Goal: Transaction & Acquisition: Purchase product/service

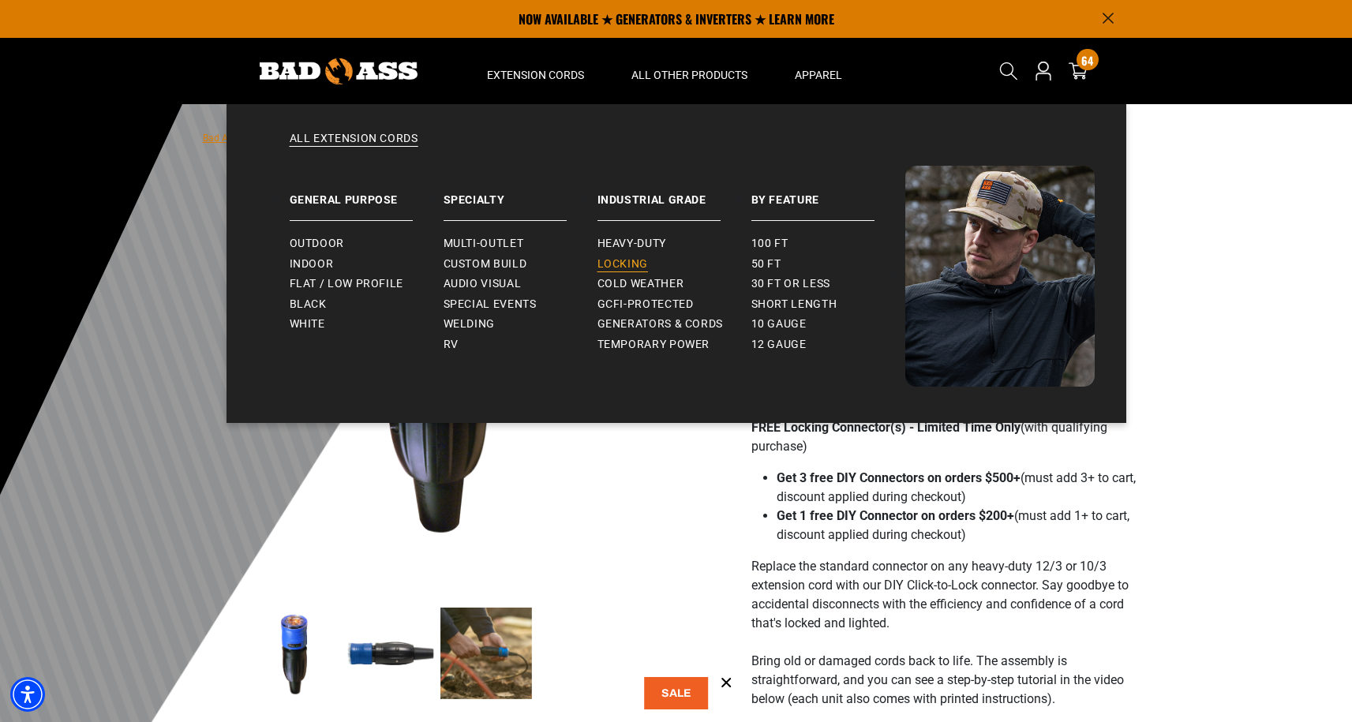
click at [623, 264] on span "Locking" at bounding box center [623, 264] width 51 height 14
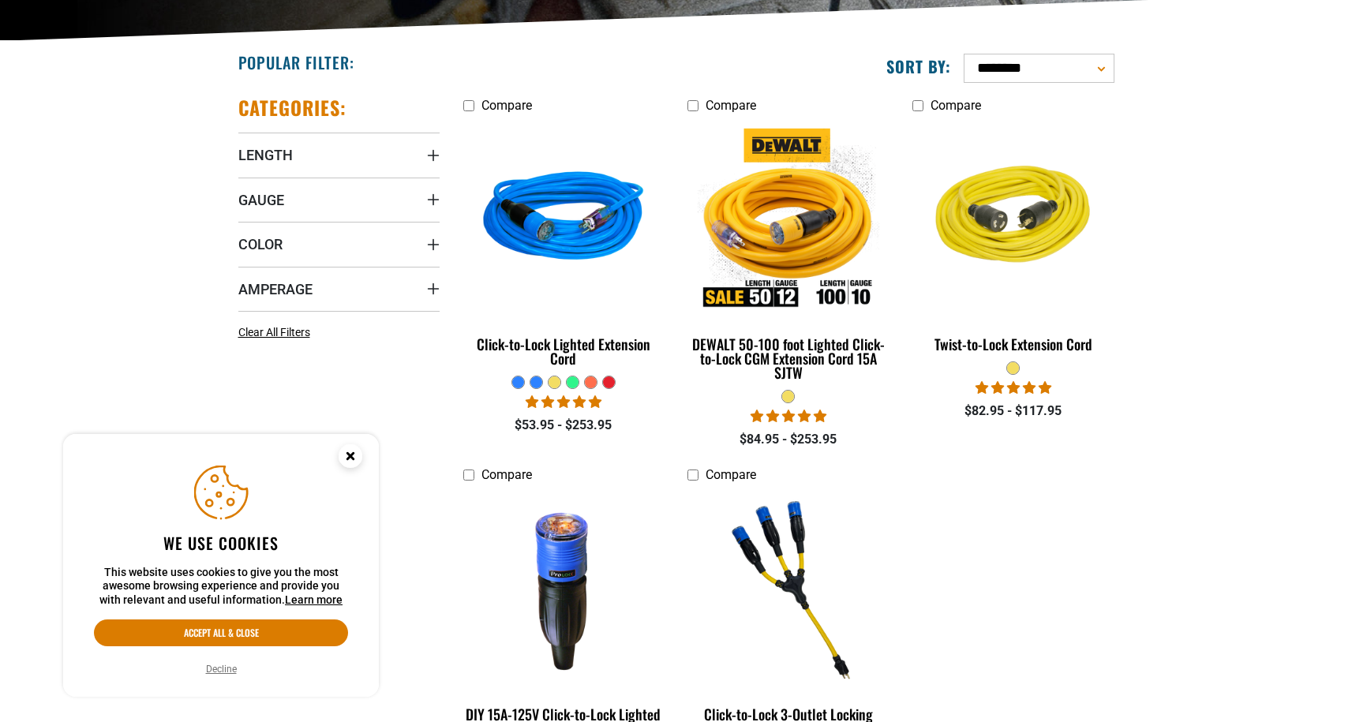
scroll to position [361, 0]
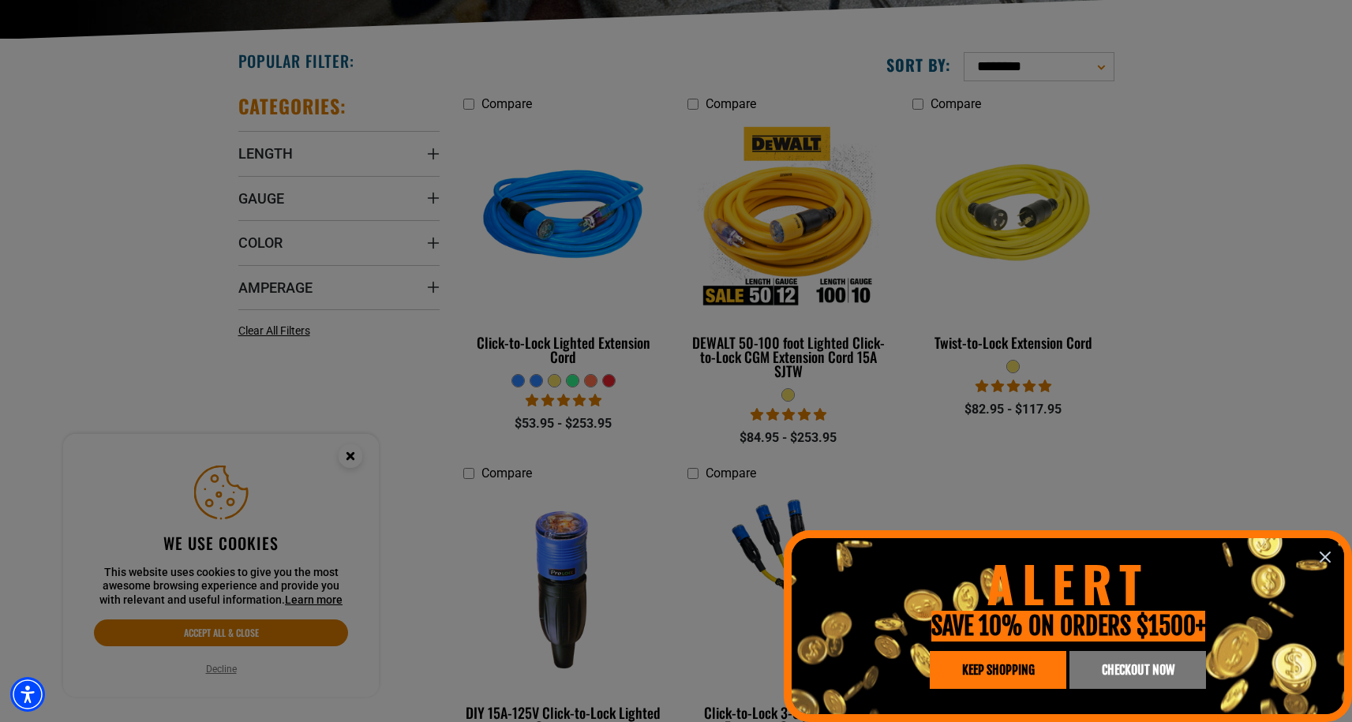
click at [1326, 561] on icon "information" at bounding box center [1325, 557] width 19 height 19
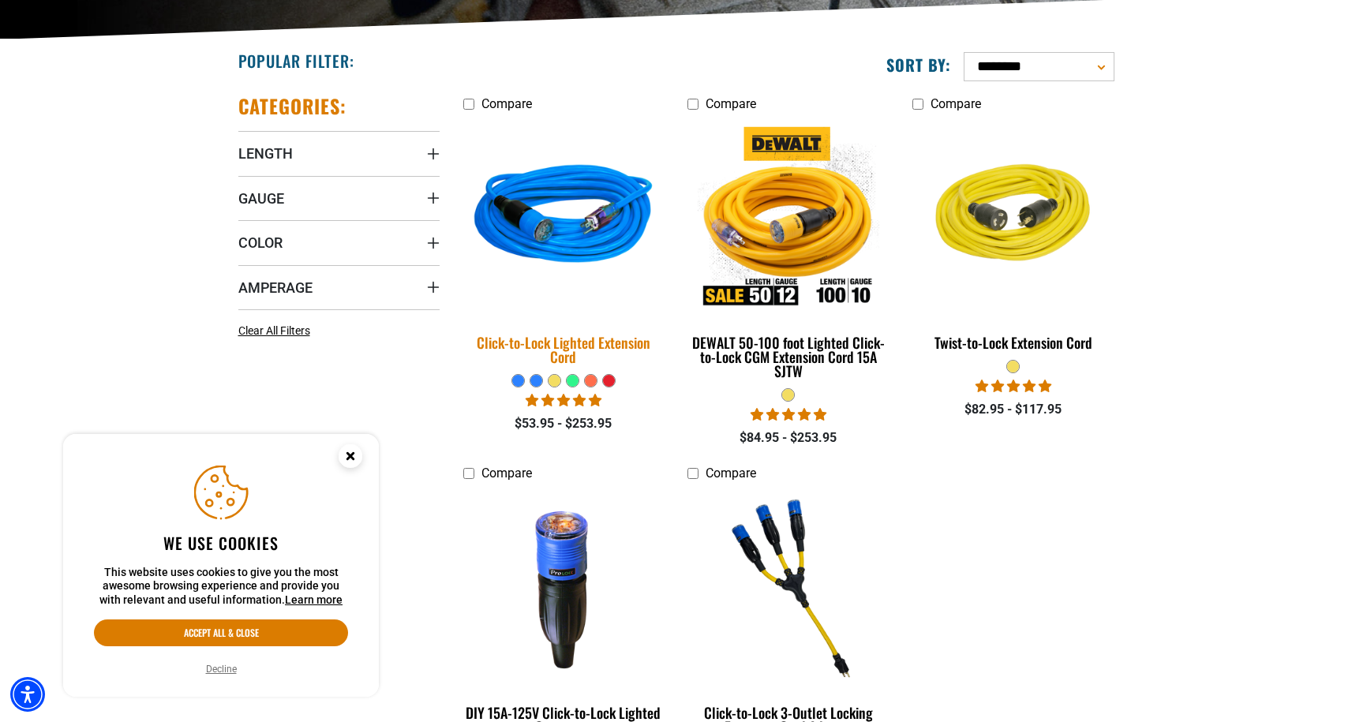
click at [516, 250] on img at bounding box center [563, 218] width 221 height 202
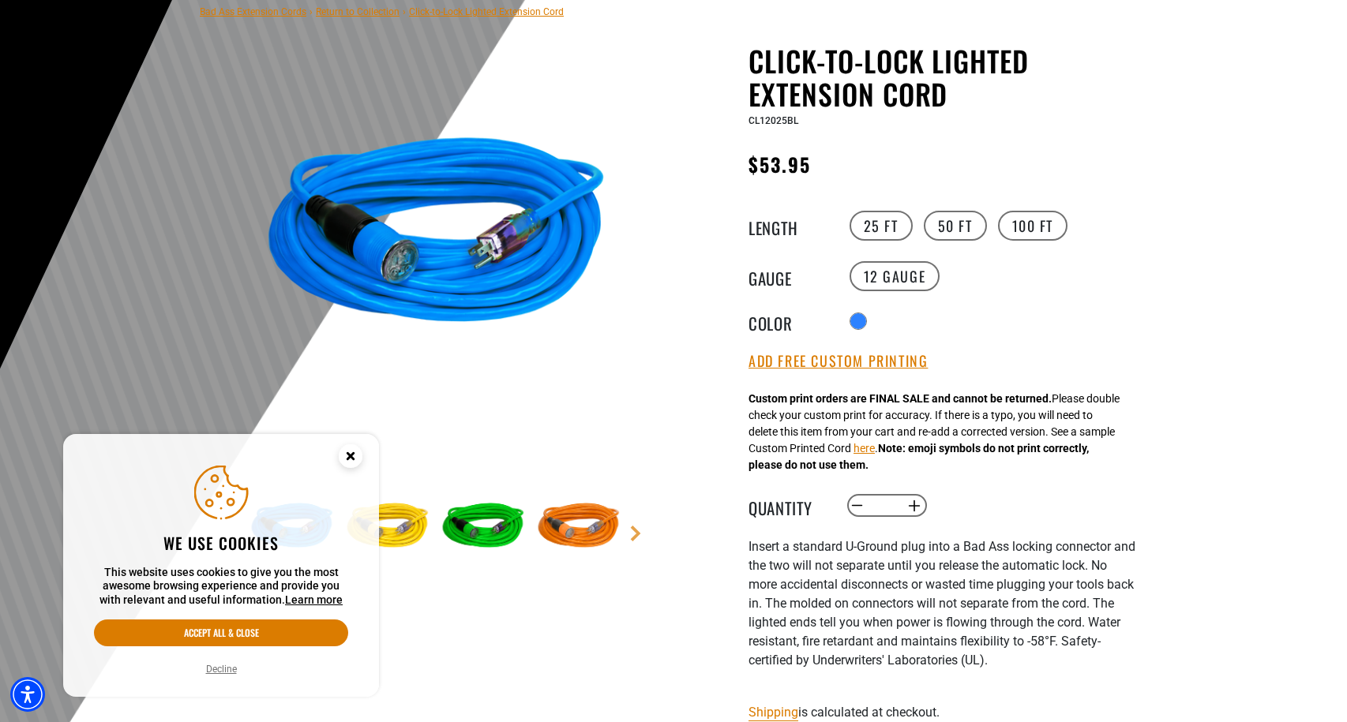
click at [343, 458] on circle "Close this option" at bounding box center [351, 456] width 24 height 24
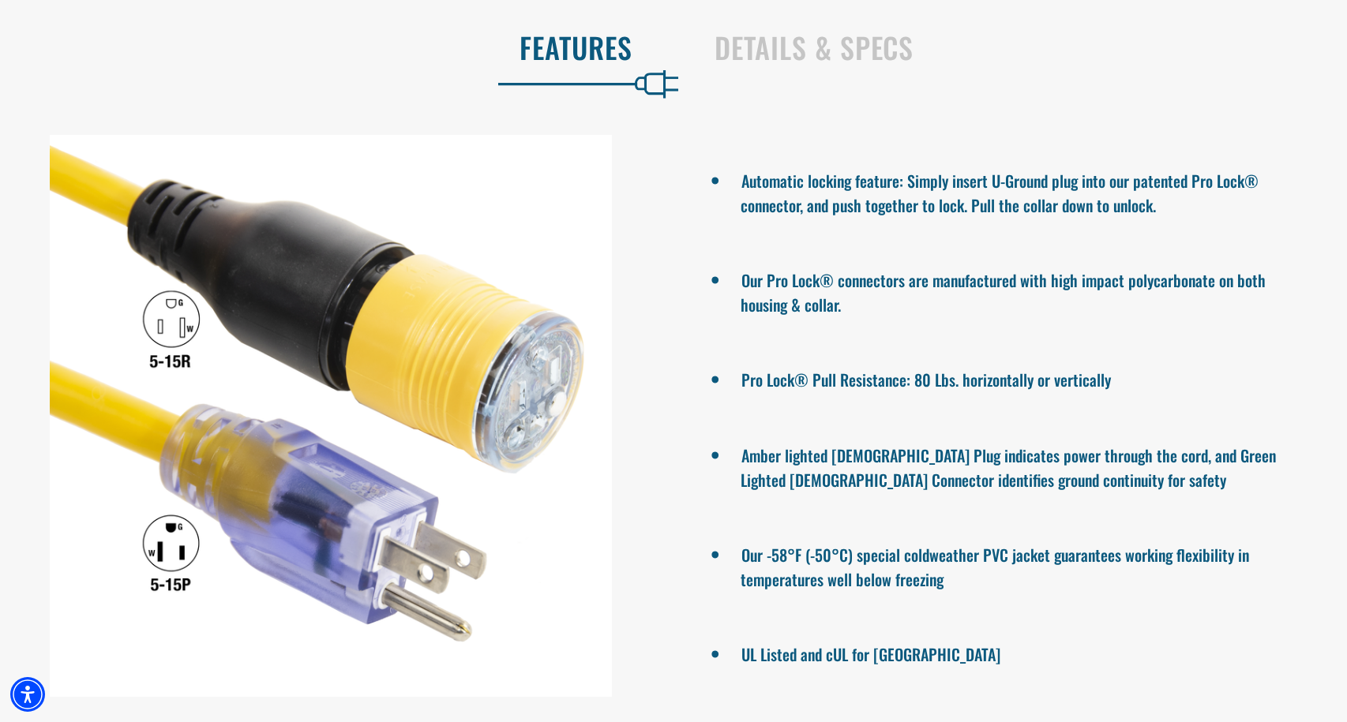
scroll to position [1149, 0]
